Goal: Information Seeking & Learning: Learn about a topic

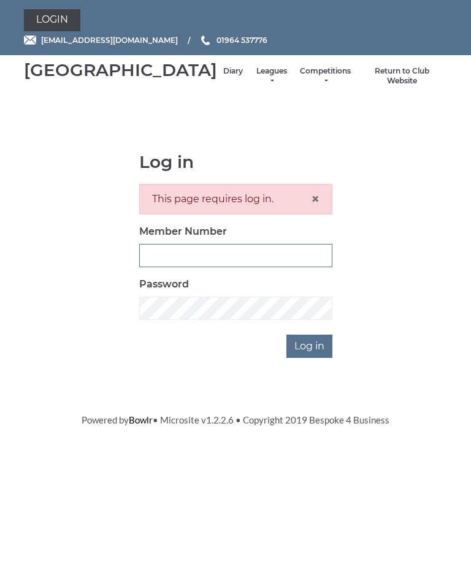
type input "1100"
click at [310, 358] on input "Log in" at bounding box center [309, 346] width 46 height 23
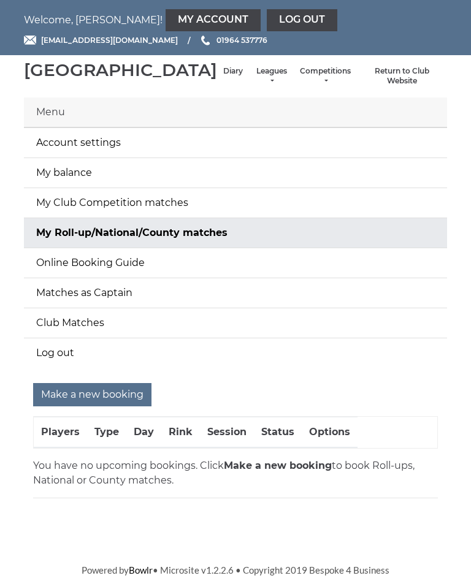
click at [255, 83] on link "Leagues" at bounding box center [271, 76] width 32 height 20
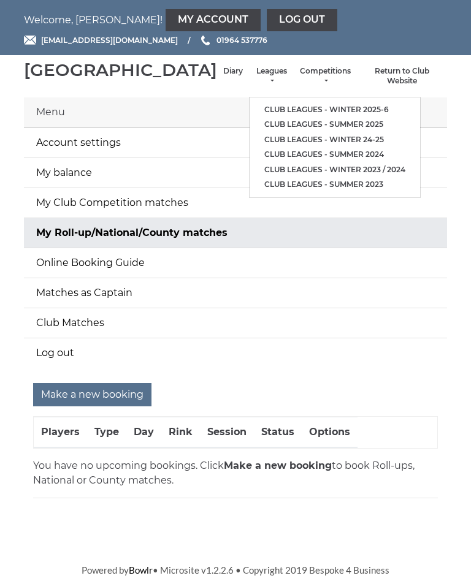
click at [327, 100] on ul "Club leagues - Winter 2025-6 Club leagues - Summer 2025 Club leagues - Winter 2…" at bounding box center [335, 147] width 172 height 101
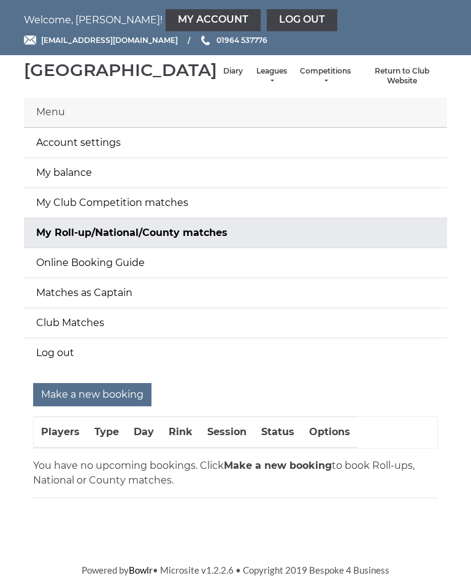
click at [255, 84] on link "Leagues" at bounding box center [271, 76] width 32 height 20
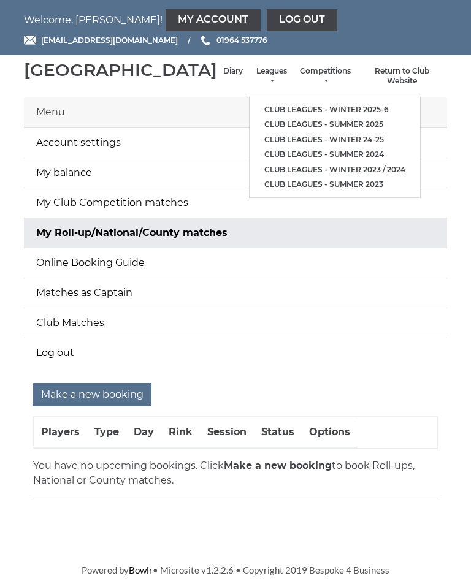
click at [351, 171] on link "Club leagues - Winter 2023 / 2024" at bounding box center [334, 169] width 170 height 15
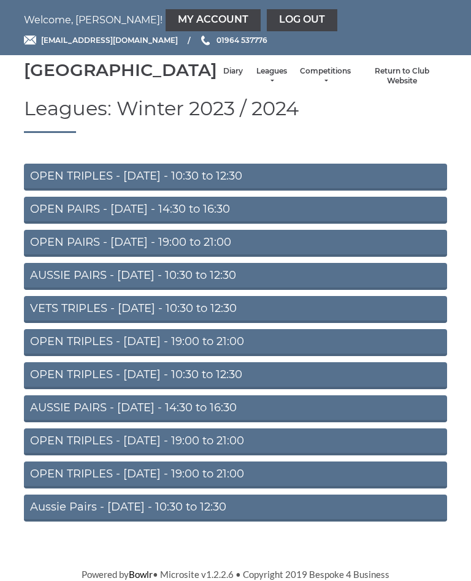
click at [249, 79] on li "Leagues Club leagues - Winter 2025-6 Club leagues - Summer 2025 Club leagues - …" at bounding box center [271, 76] width 45 height 32
click at [255, 86] on link "Leagues" at bounding box center [271, 76] width 32 height 20
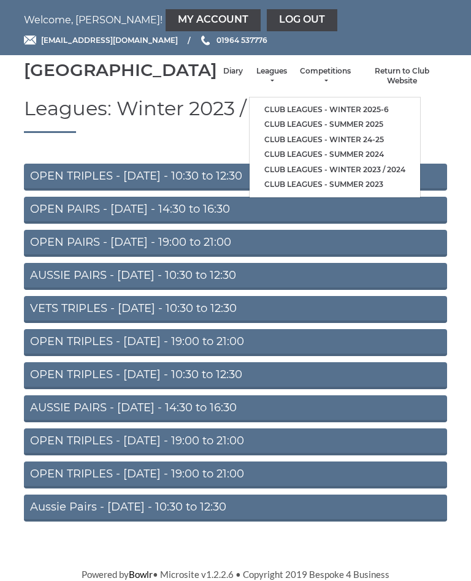
click at [325, 105] on li "Club leagues - Winter 2025-6" at bounding box center [334, 109] width 170 height 15
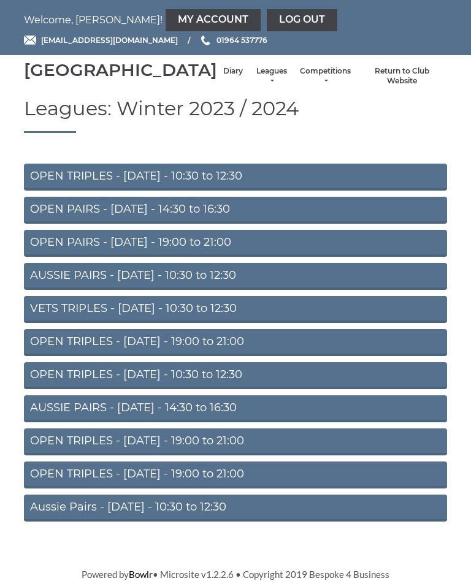
click at [255, 83] on link "Leagues" at bounding box center [271, 76] width 32 height 20
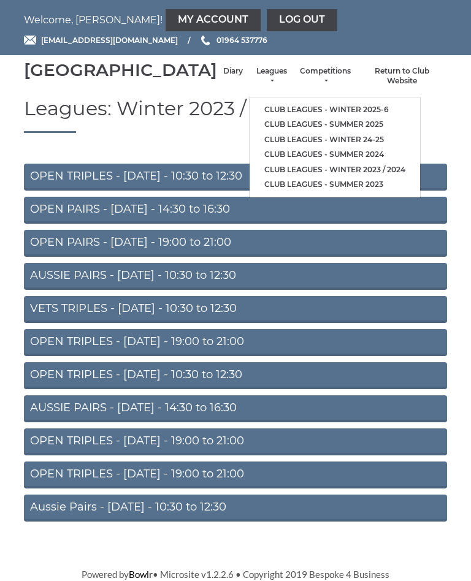
click at [287, 109] on link "Club leagues - Winter 2025-6" at bounding box center [334, 109] width 170 height 15
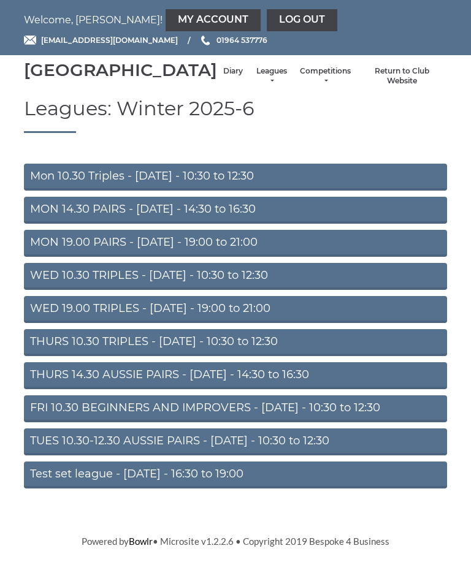
click at [178, 422] on link "FRI 10.30 BEGINNERS AND IMPROVERS - [DATE] - 10:30 to 12:30" at bounding box center [235, 408] width 423 height 27
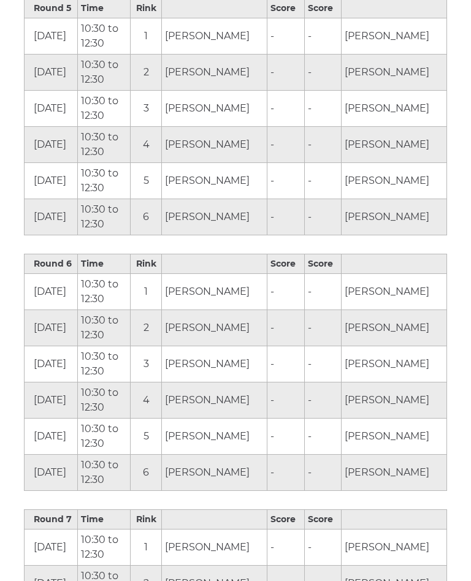
scroll to position [1682, 0]
